Goal: Task Accomplishment & Management: Manage account settings

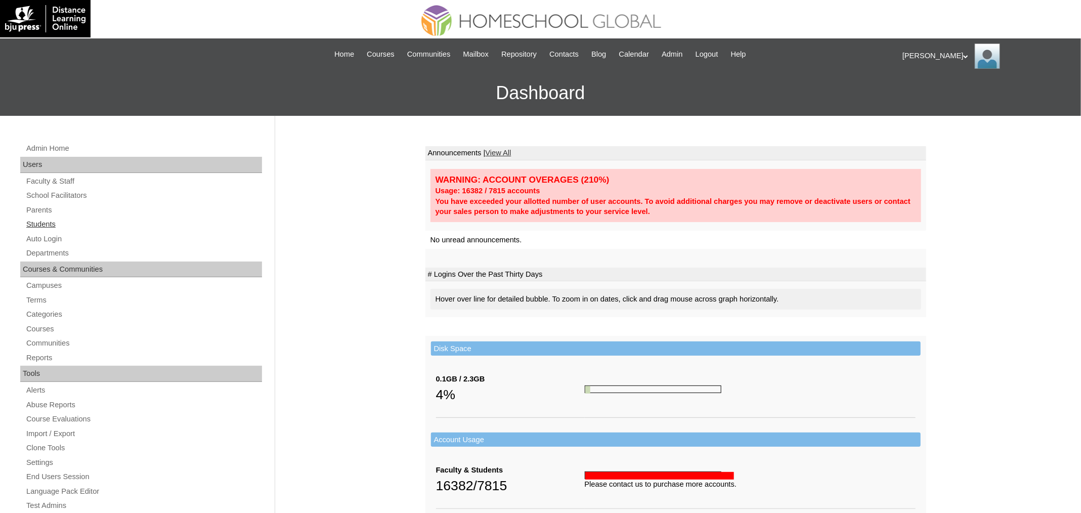
click at [56, 221] on link "Students" at bounding box center [143, 224] width 237 height 13
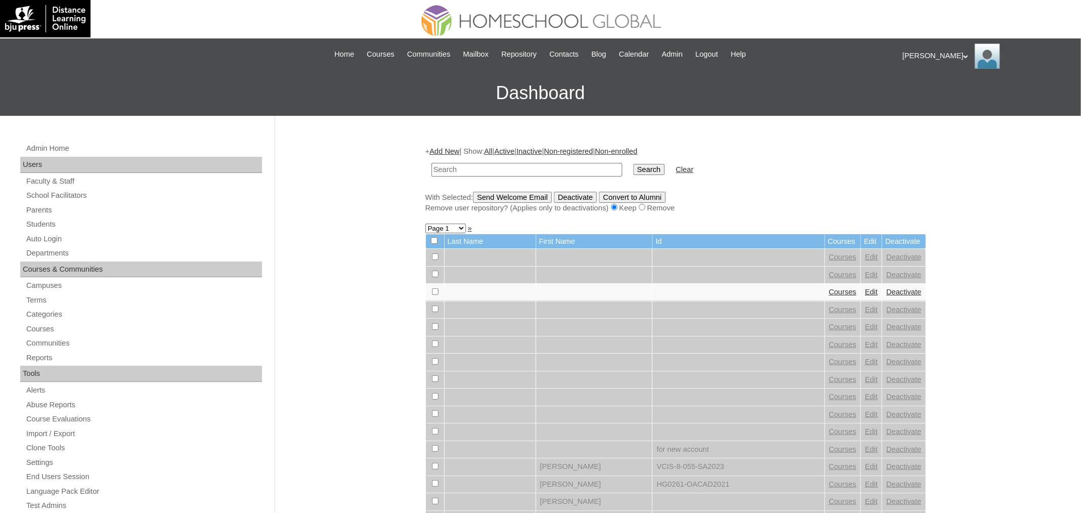
paste input "MHS0749-TECHPH2022"
type input "MHS0749-TECHPH2022"
click at [633, 164] on input "Search" at bounding box center [648, 169] width 31 height 11
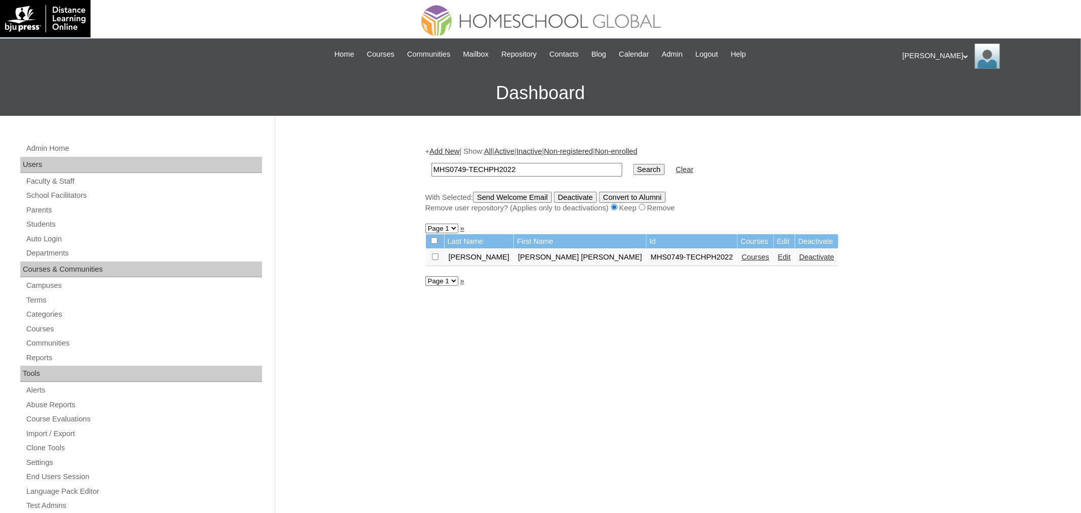
click at [742, 258] on link "Courses" at bounding box center [756, 257] width 28 height 8
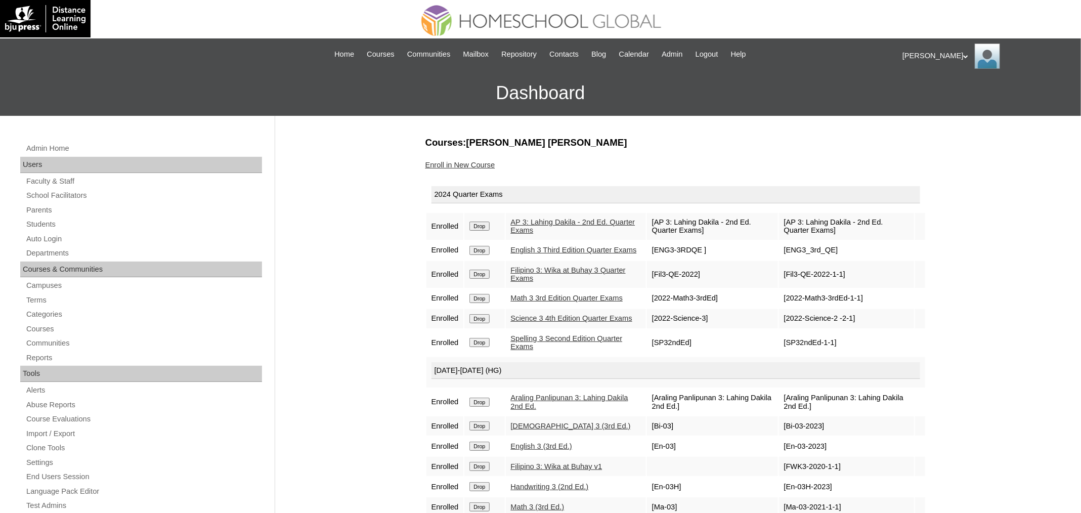
click at [483, 224] on input "Drop" at bounding box center [480, 226] width 20 height 9
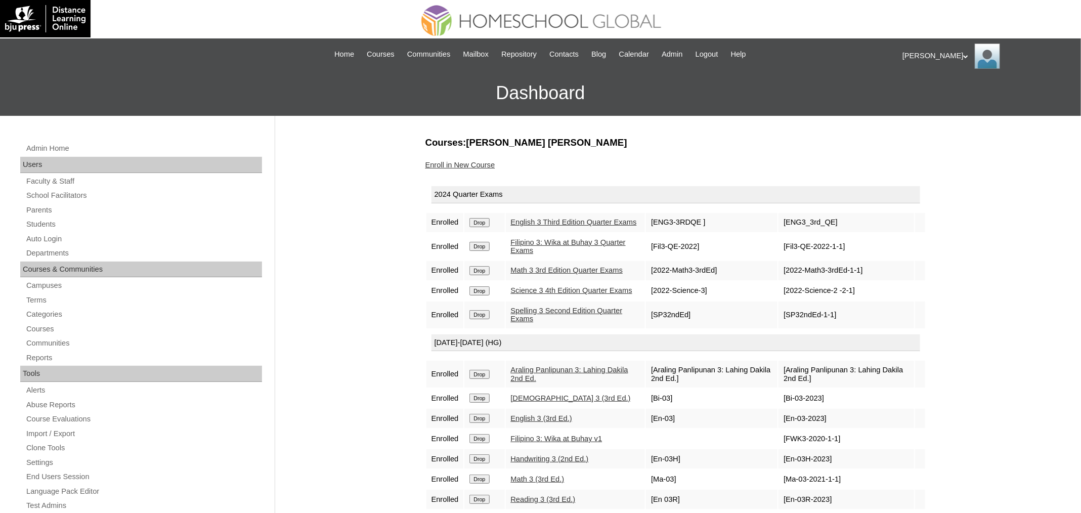
click at [486, 225] on input "Drop" at bounding box center [480, 222] width 20 height 9
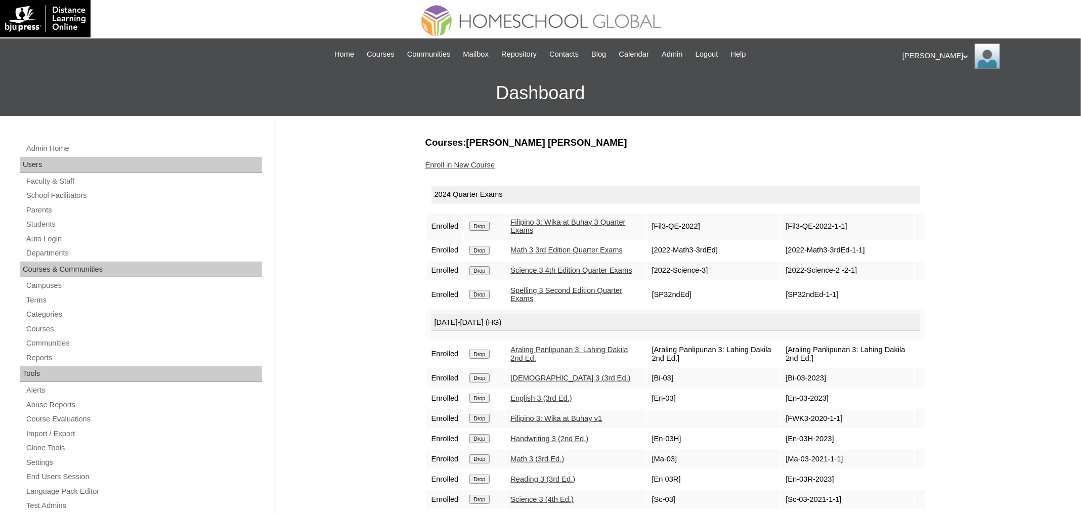
click at [484, 226] on input "Drop" at bounding box center [480, 226] width 20 height 9
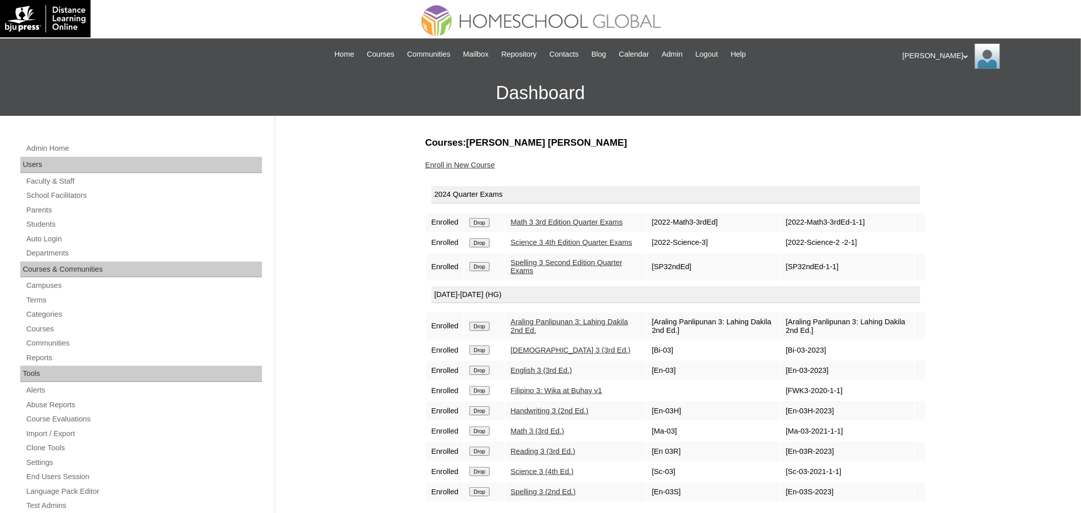
click at [485, 224] on input "Drop" at bounding box center [480, 222] width 20 height 9
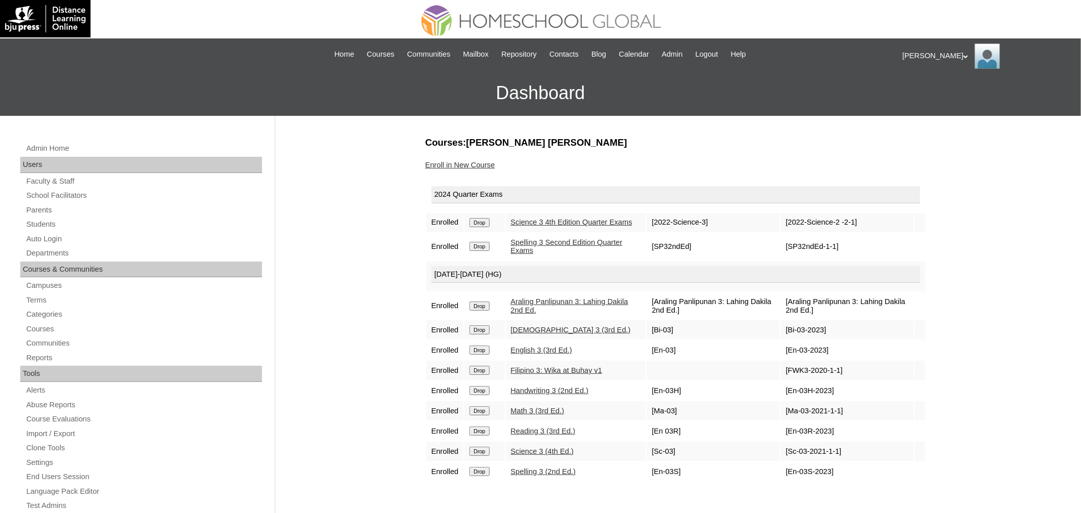
click at [485, 223] on input "Drop" at bounding box center [480, 222] width 20 height 9
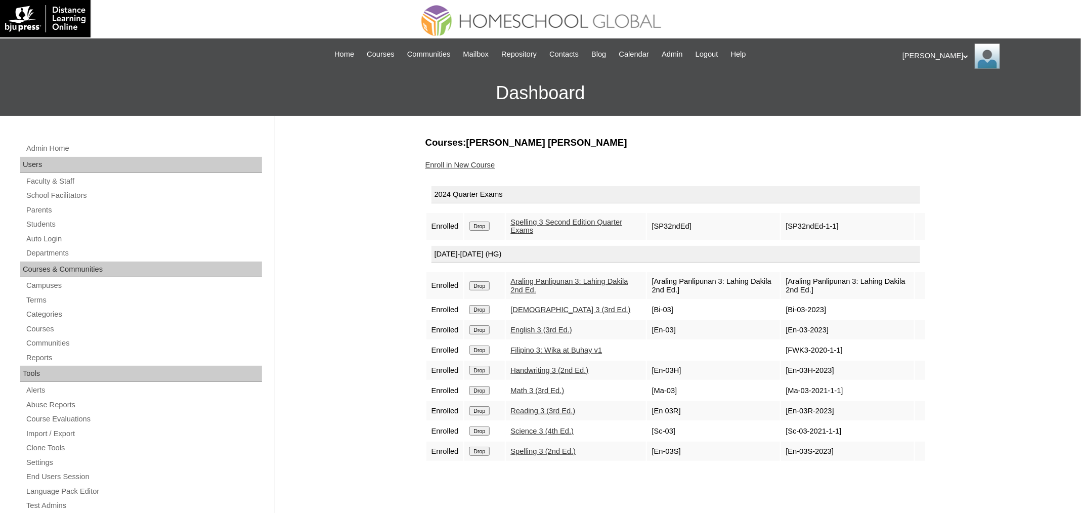
click at [489, 226] on input "Drop" at bounding box center [480, 226] width 20 height 9
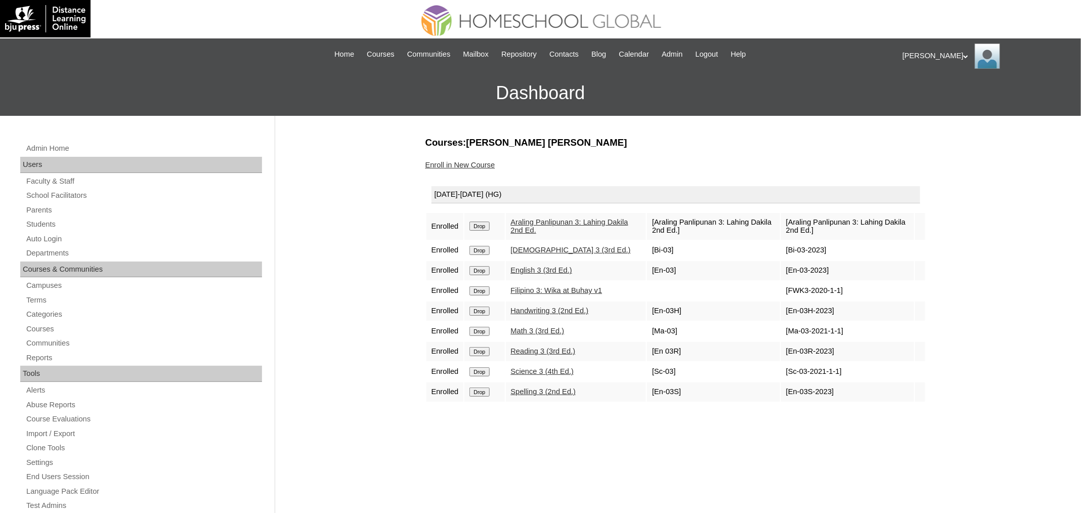
click at [482, 223] on input "Drop" at bounding box center [480, 226] width 20 height 9
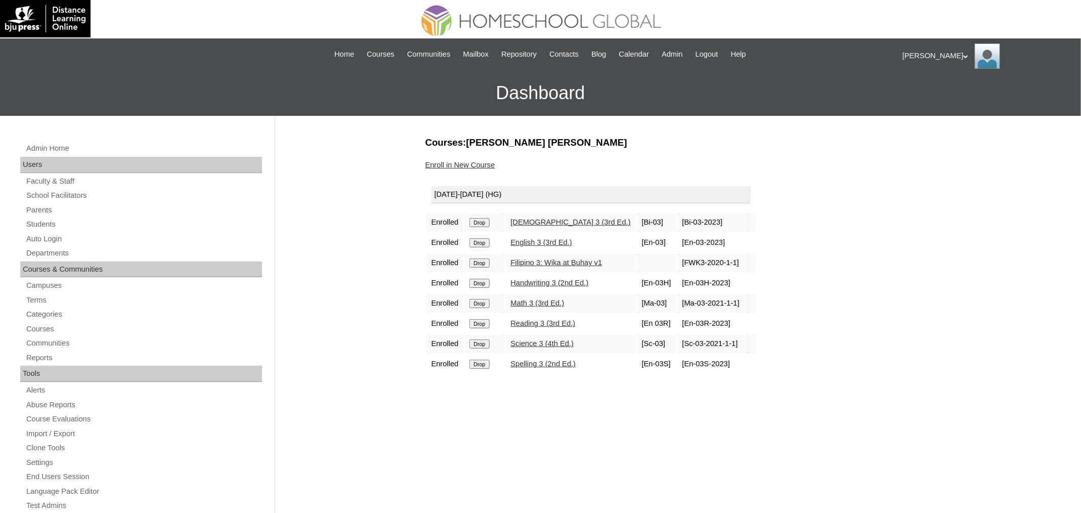
click at [484, 223] on input "Drop" at bounding box center [480, 222] width 20 height 9
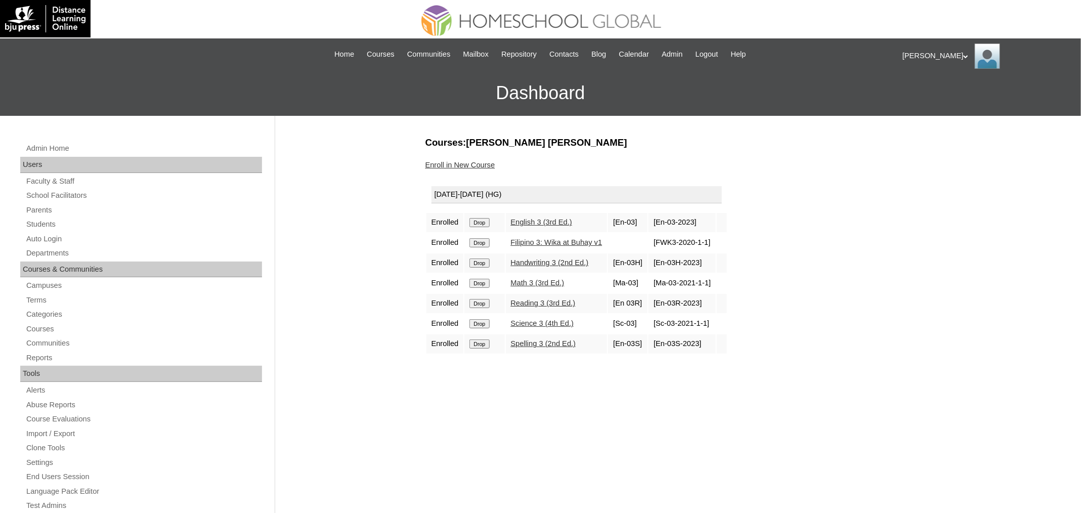
click at [483, 221] on input "Drop" at bounding box center [480, 222] width 20 height 9
click at [488, 220] on input "Drop" at bounding box center [480, 222] width 20 height 9
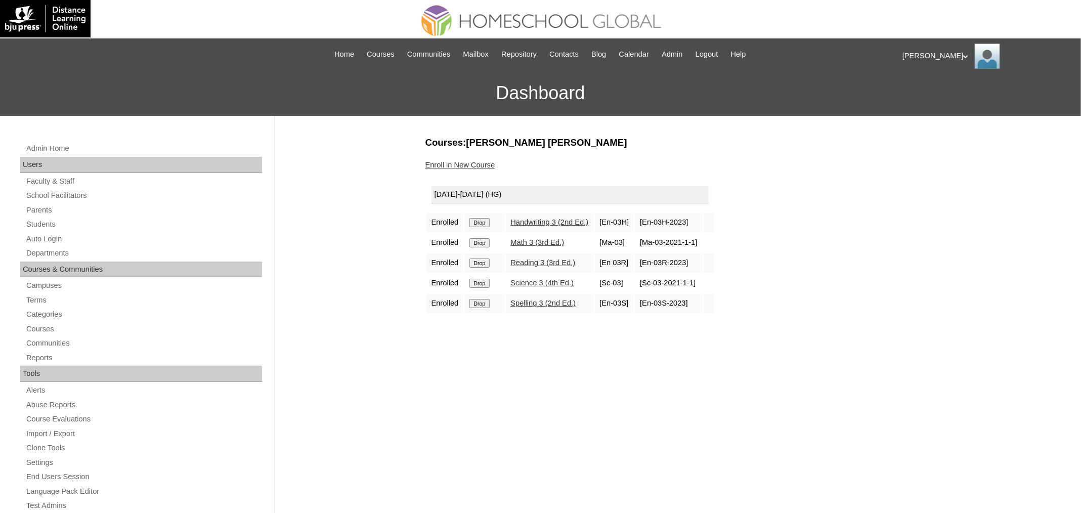
click at [482, 223] on input "Drop" at bounding box center [480, 222] width 20 height 9
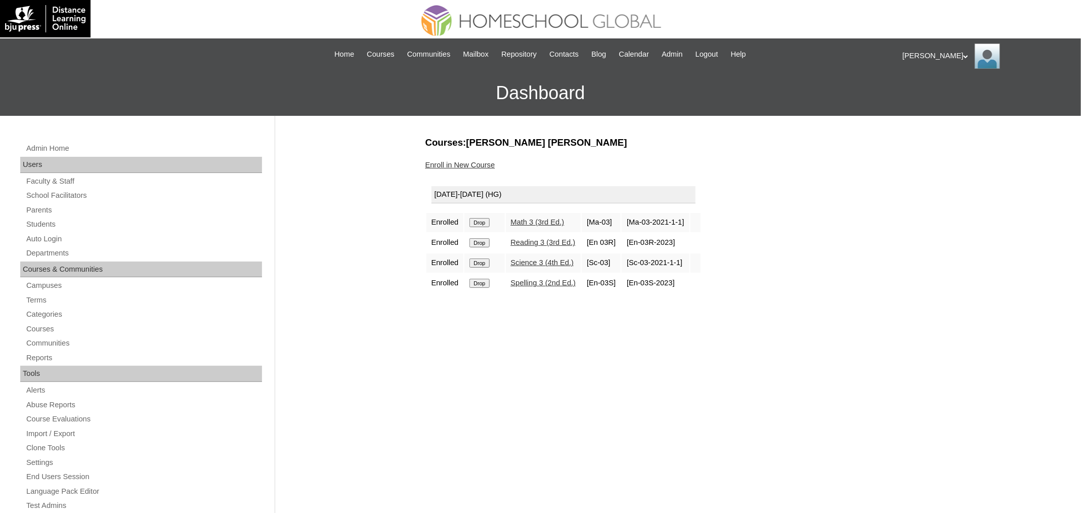
click at [473, 221] on input "Drop" at bounding box center [480, 222] width 20 height 9
click at [484, 224] on input "Drop" at bounding box center [480, 222] width 20 height 9
click at [487, 223] on input "Drop" at bounding box center [480, 222] width 20 height 9
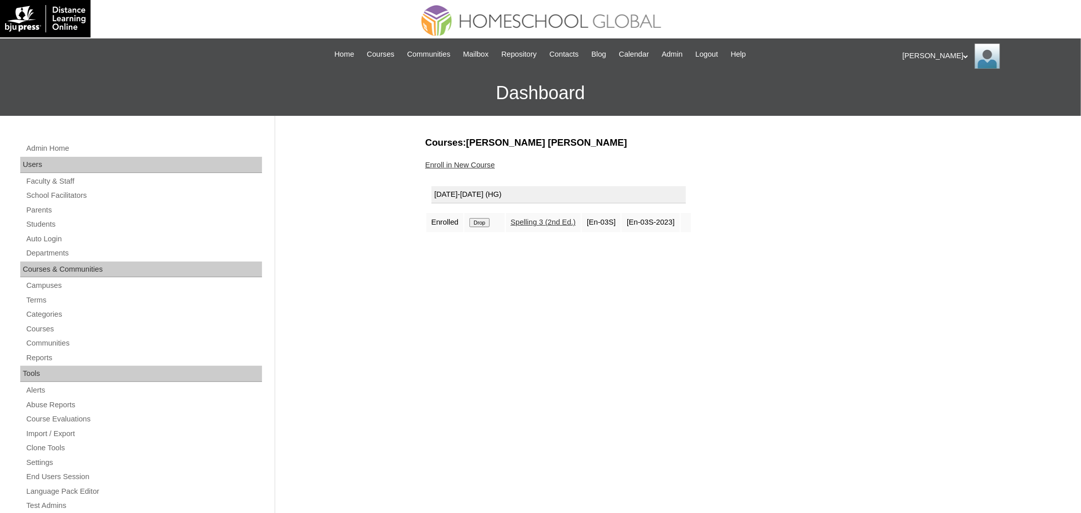
click at [486, 221] on input "Drop" at bounding box center [480, 222] width 20 height 9
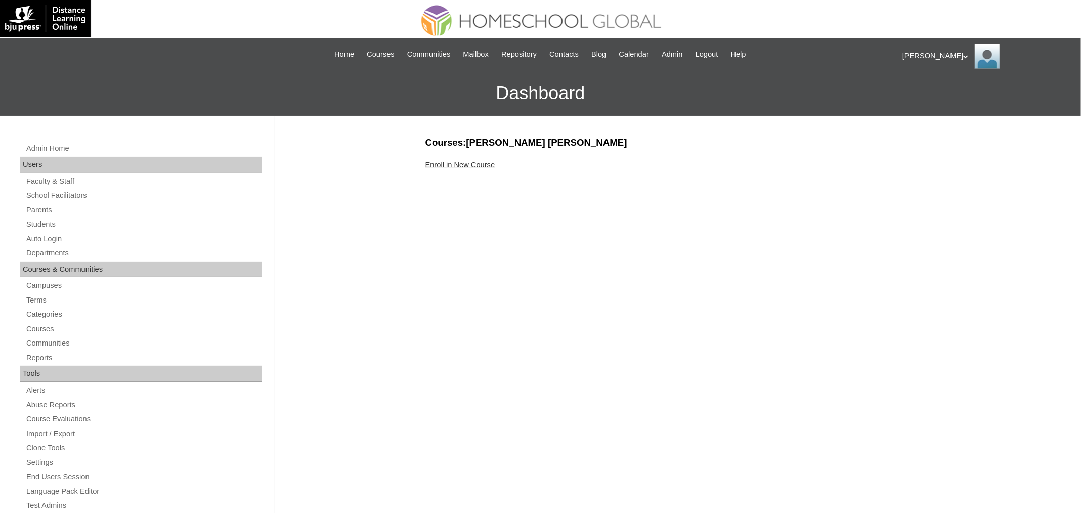
click at [437, 164] on link "Enroll in New Course" at bounding box center [461, 165] width 70 height 8
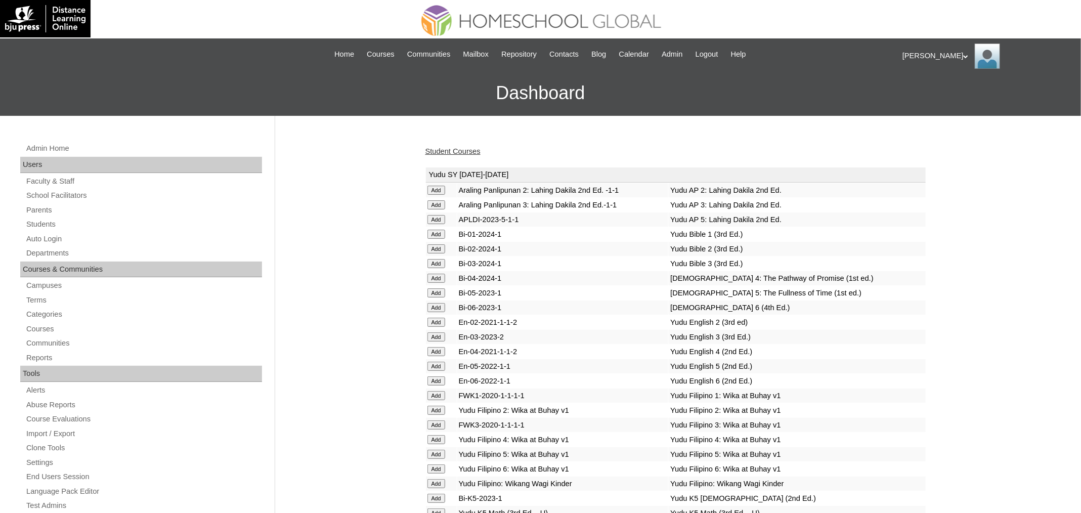
scroll to position [3696, 0]
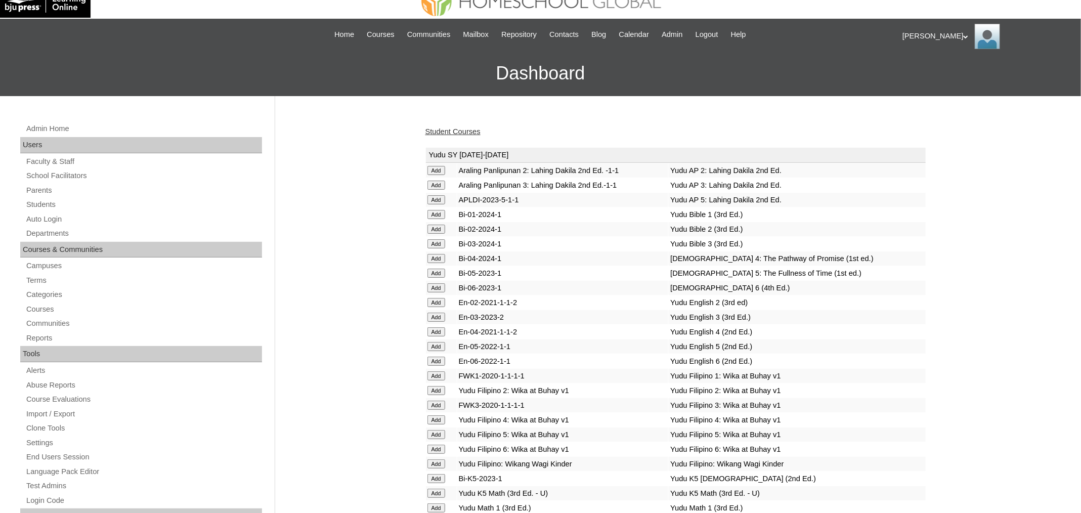
scroll to position [2474, 0]
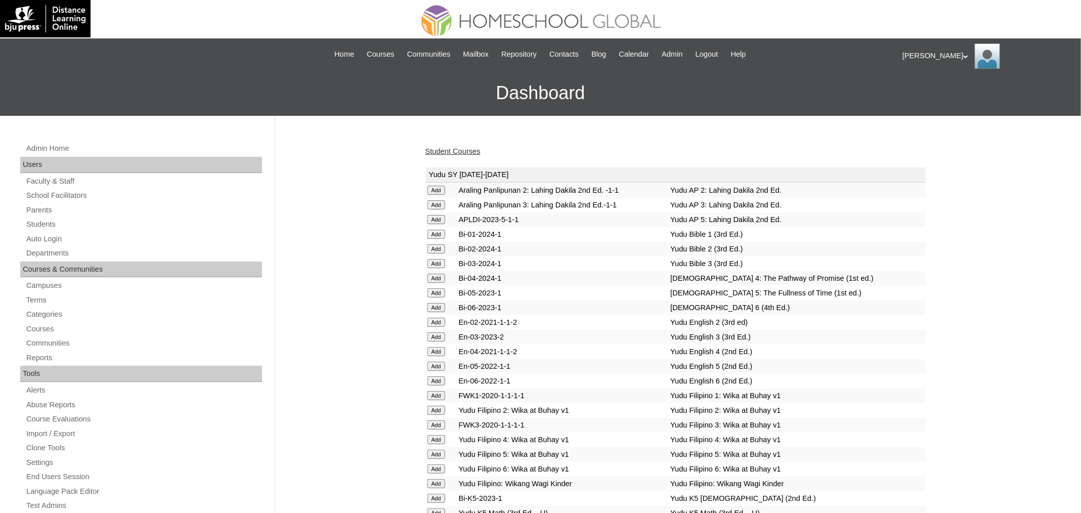
scroll to position [886, 0]
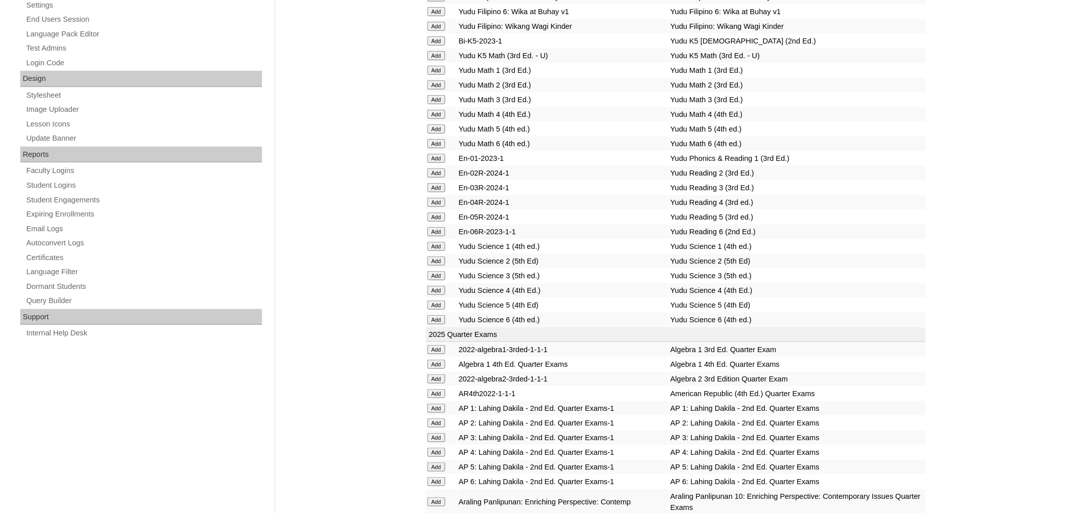
scroll to position [531, 0]
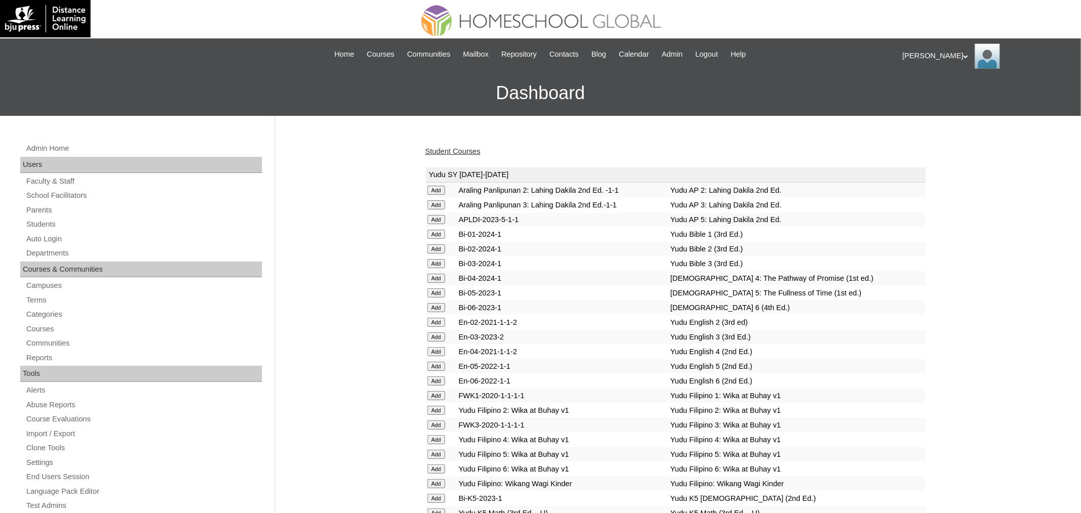
scroll to position [2983, 0]
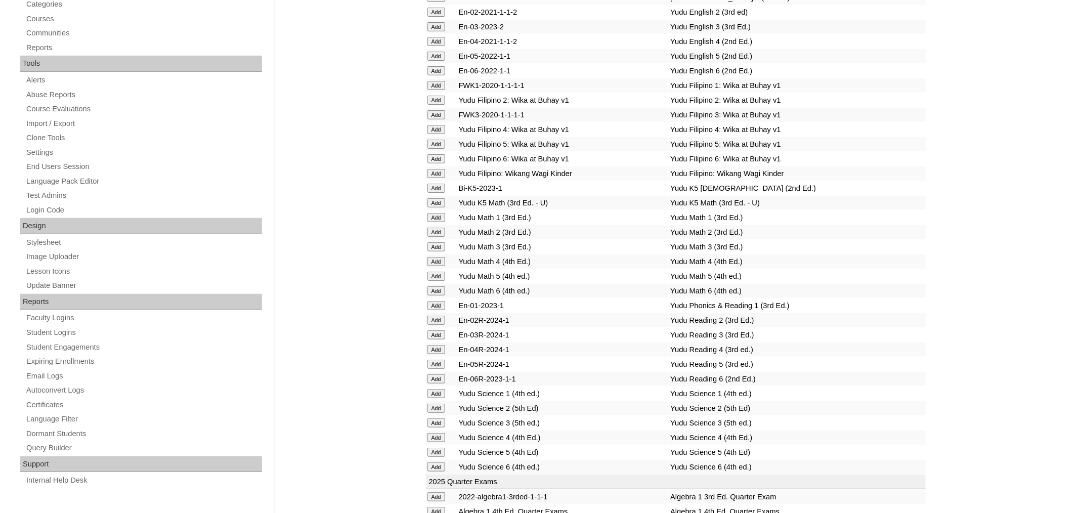
scroll to position [1508, 0]
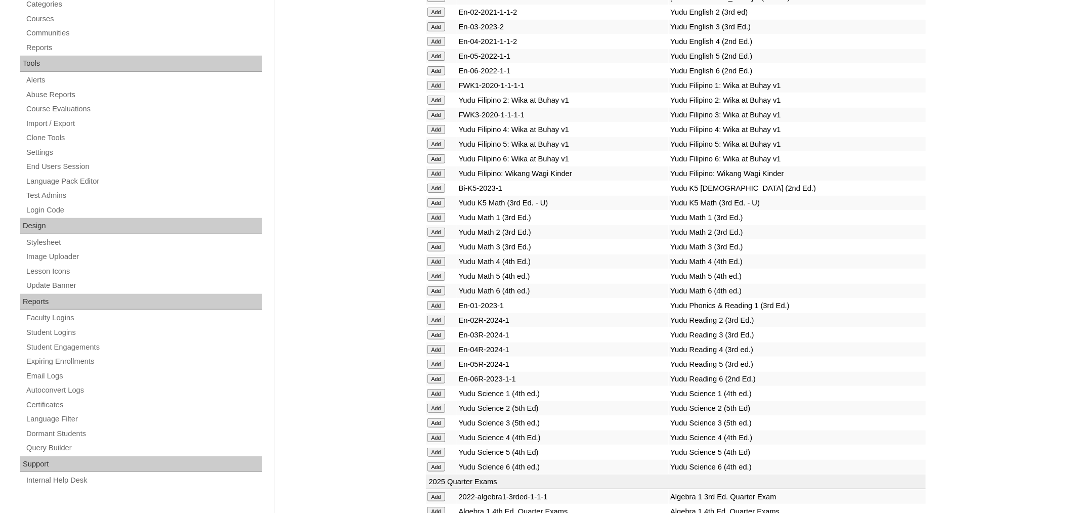
scroll to position [3841, 0]
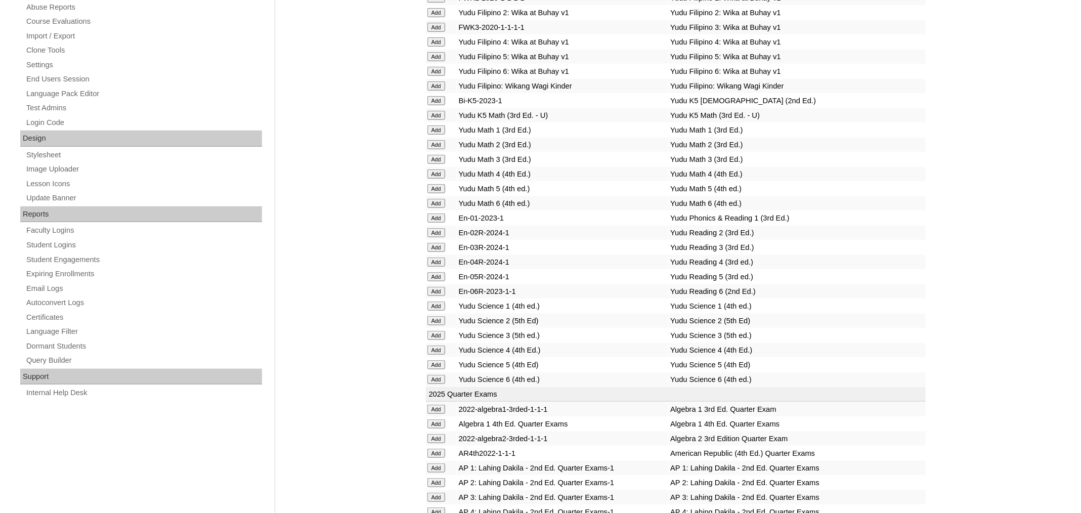
scroll to position [3942, 0]
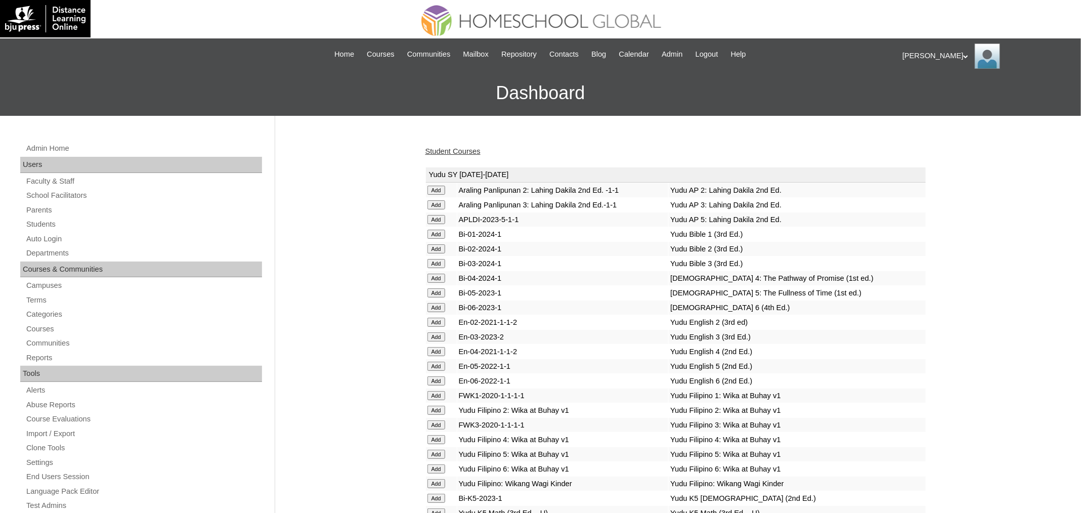
scroll to position [4073, 0]
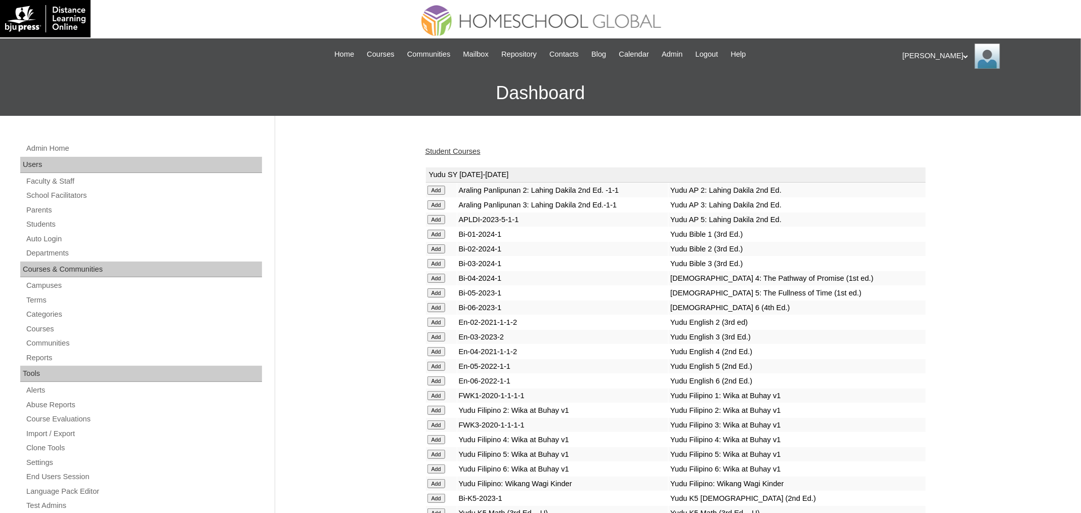
scroll to position [3477, 0]
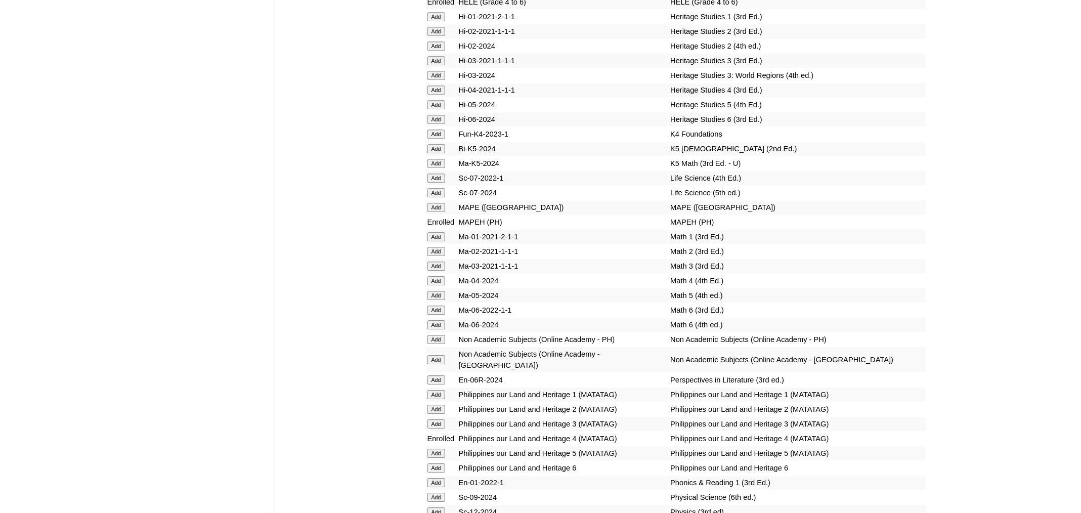
scroll to position [1648, 0]
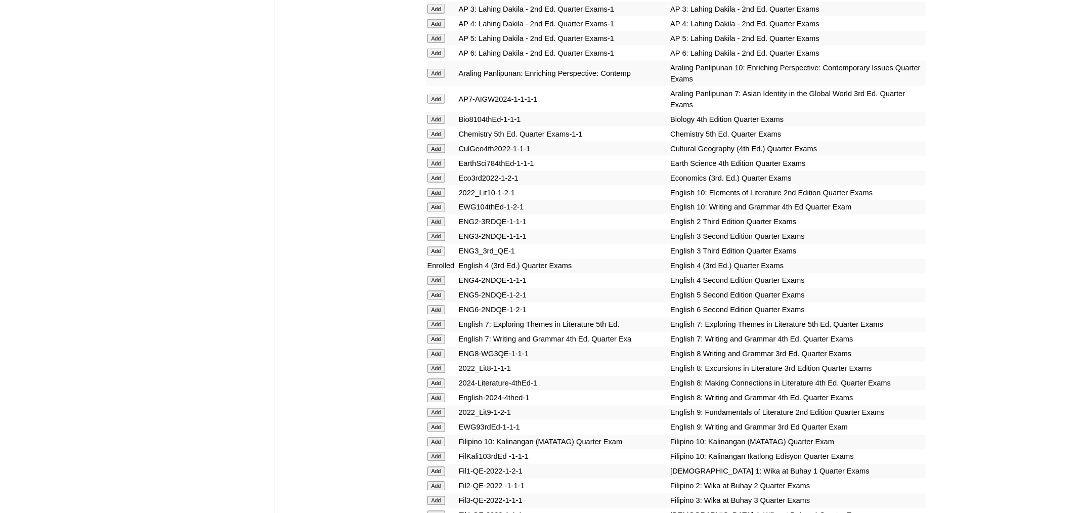
scroll to position [2808, 0]
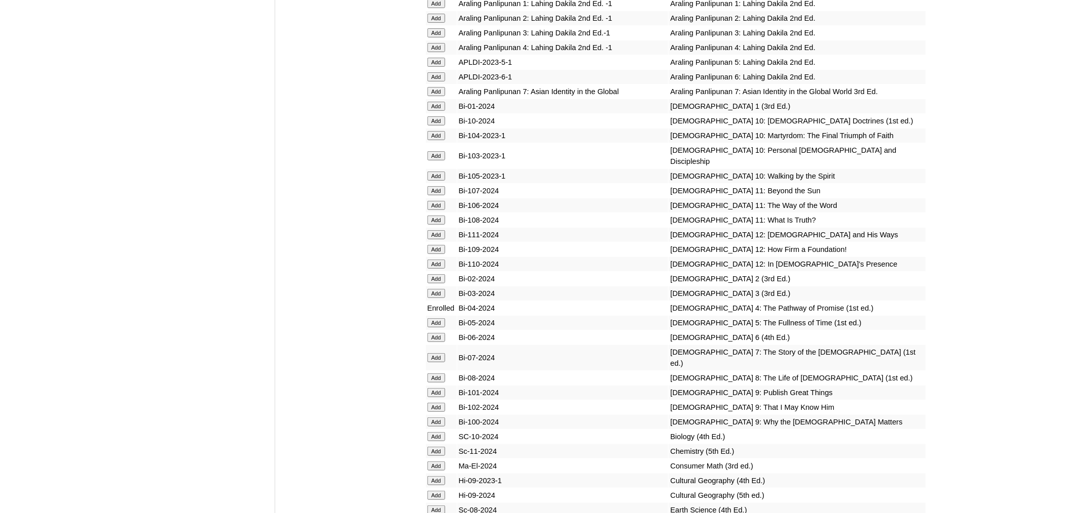
scroll to position [2400, 0]
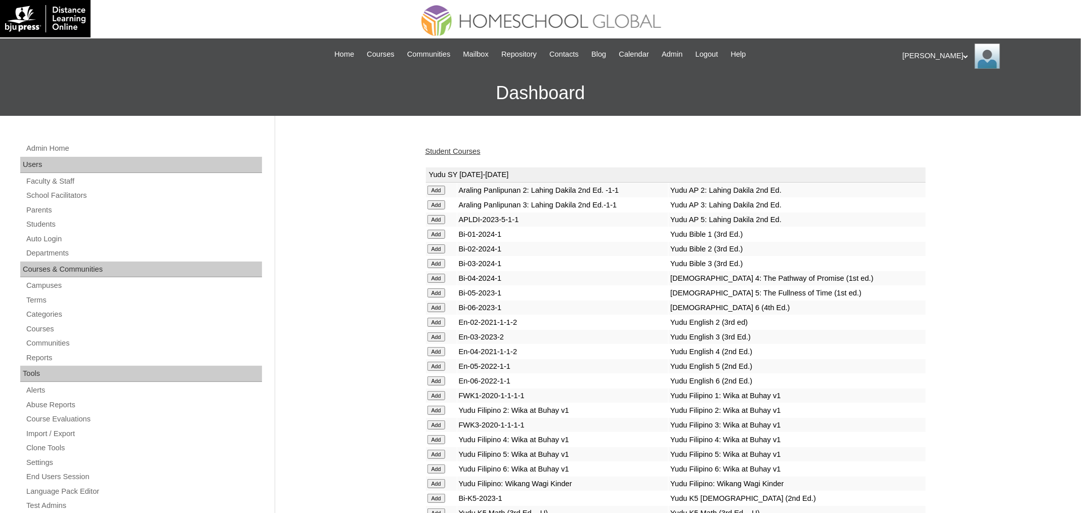
scroll to position [1144, 0]
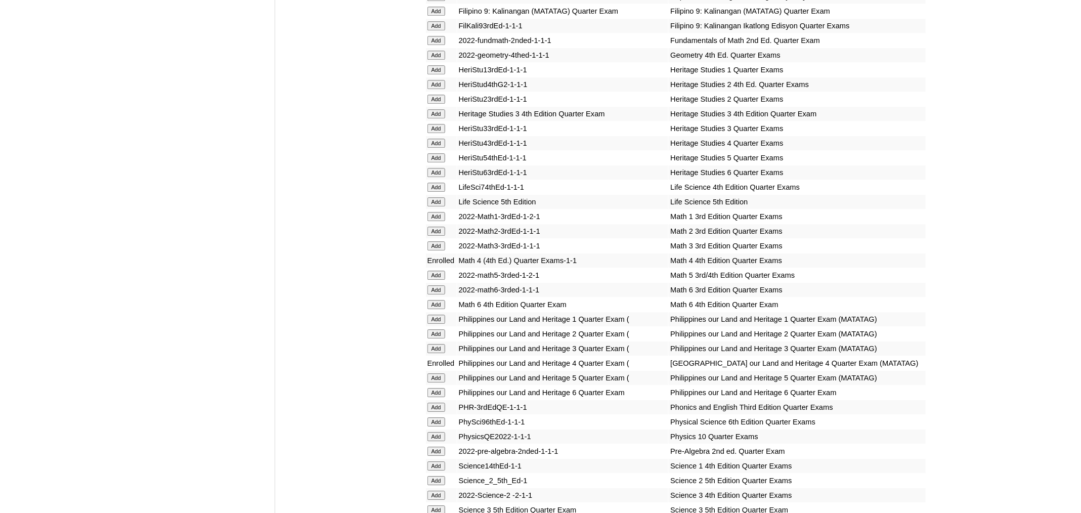
scroll to position [3550, 0]
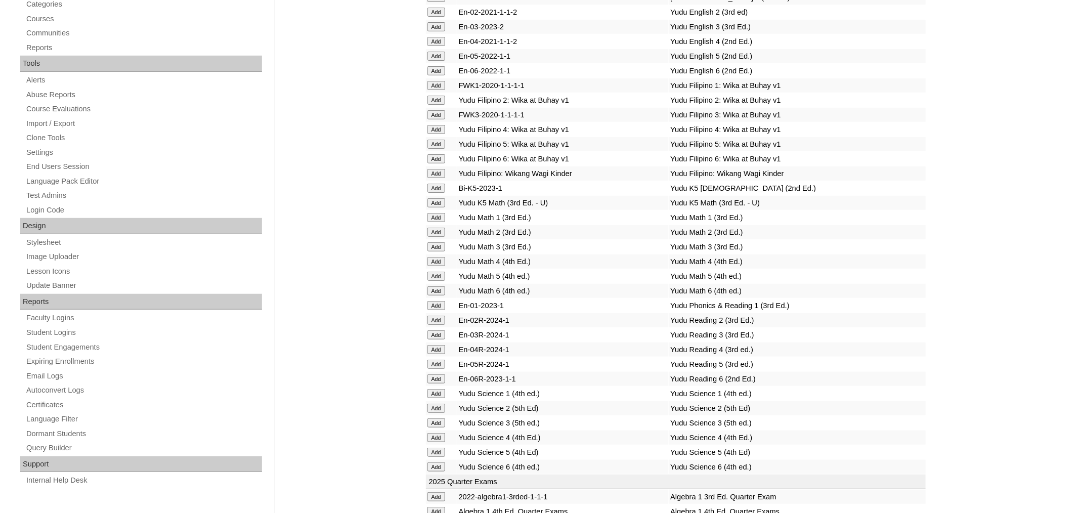
scroll to position [1837, 0]
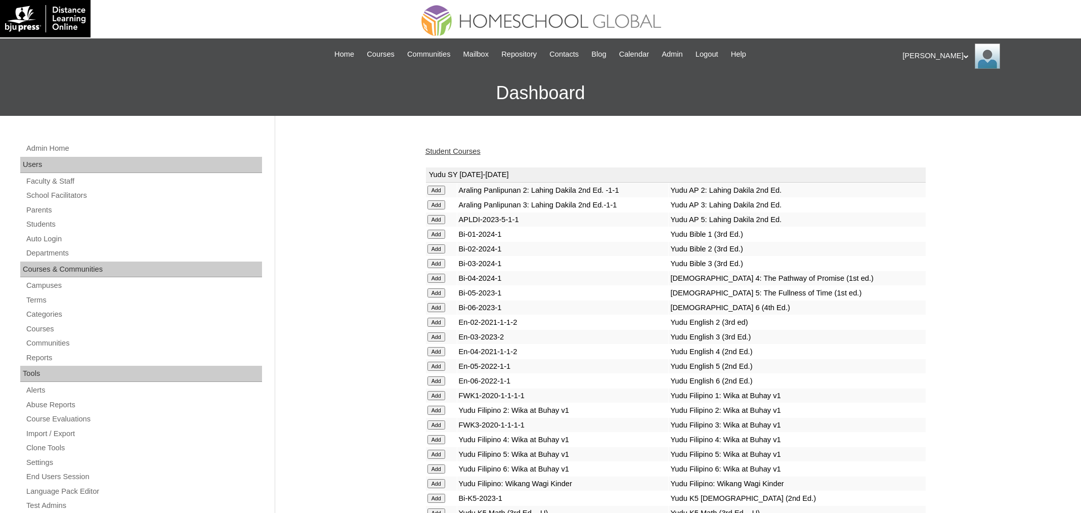
scroll to position [1837, 0]
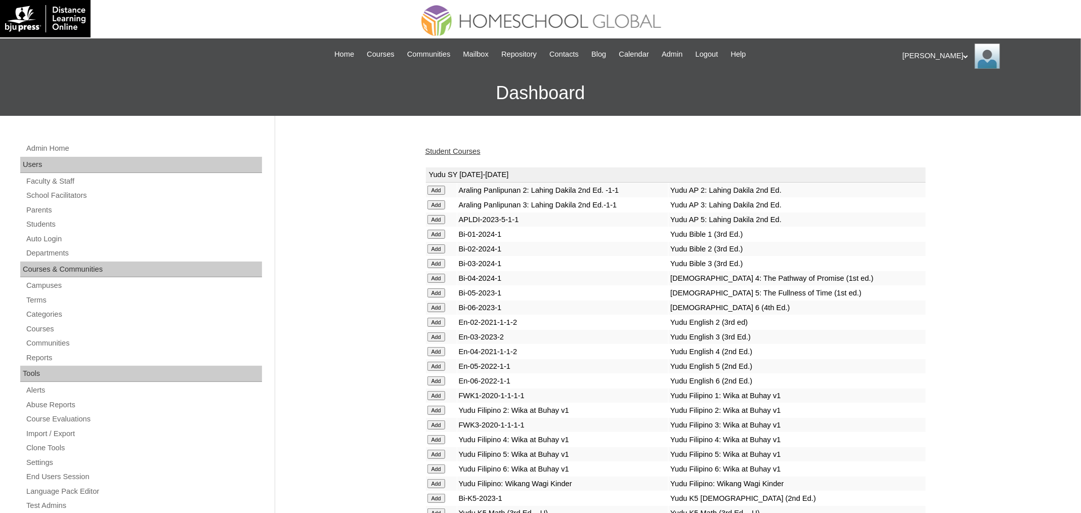
click at [462, 149] on link "Student Courses" at bounding box center [453, 151] width 55 height 8
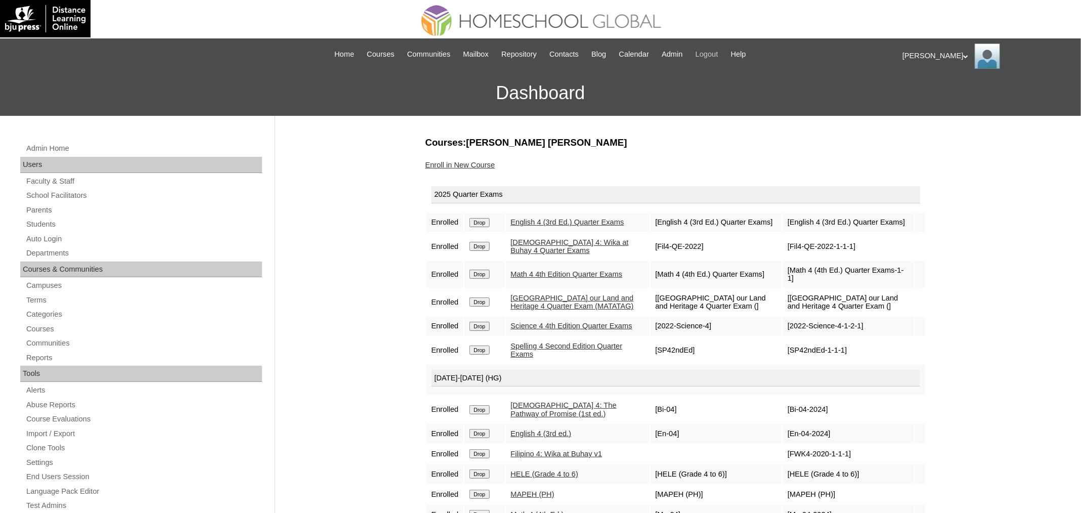
click at [718, 54] on span "Logout" at bounding box center [707, 55] width 23 height 12
